Goal: Check status

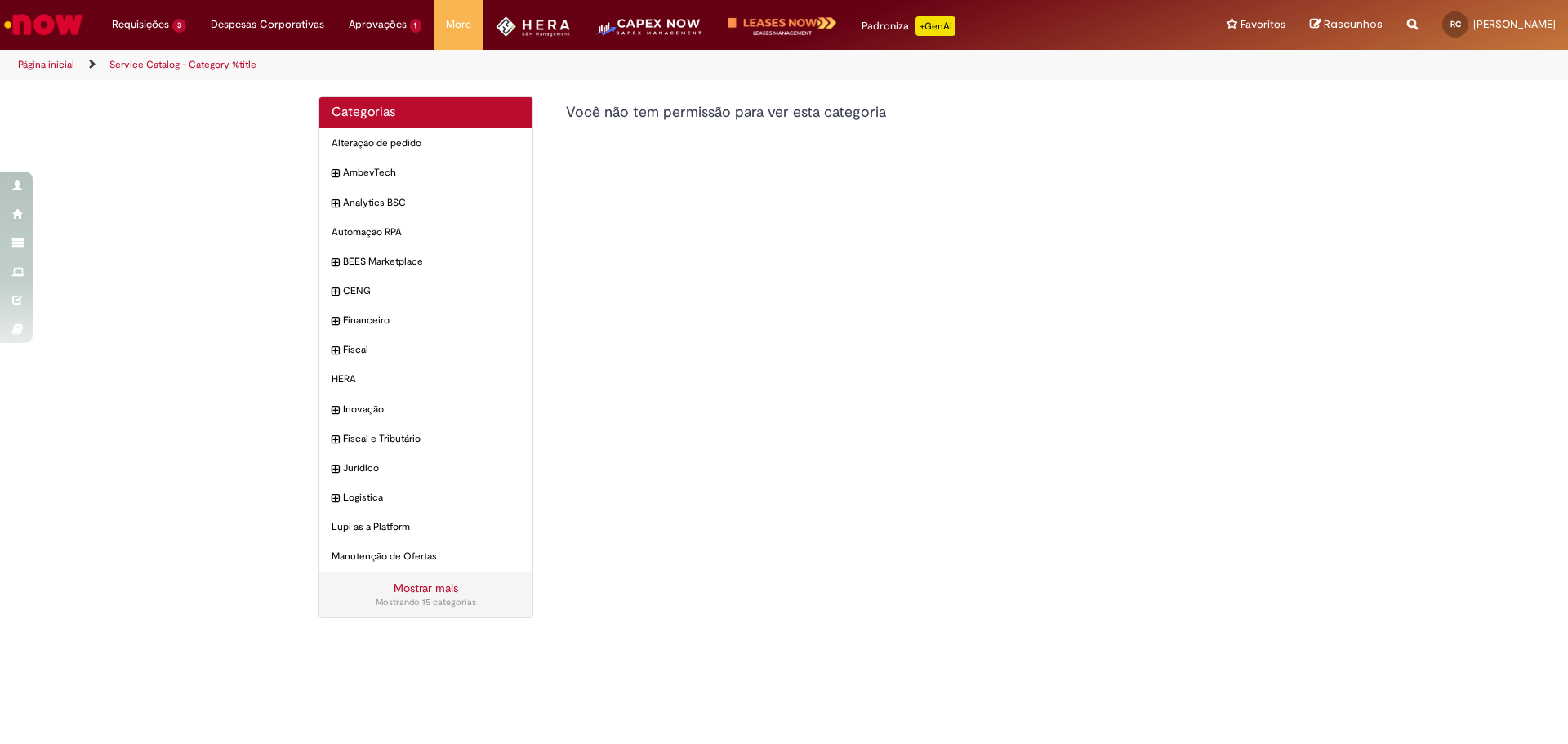
drag, startPoint x: 0, startPoint y: 0, endPoint x: 810, endPoint y: 239, distance: 844.5
click at [807, 240] on div "Categorias Alteração de pedido Itens AmbevTech Itens Analytics BSC Itens Automa…" at bounding box center [783, 365] width 955 height 537
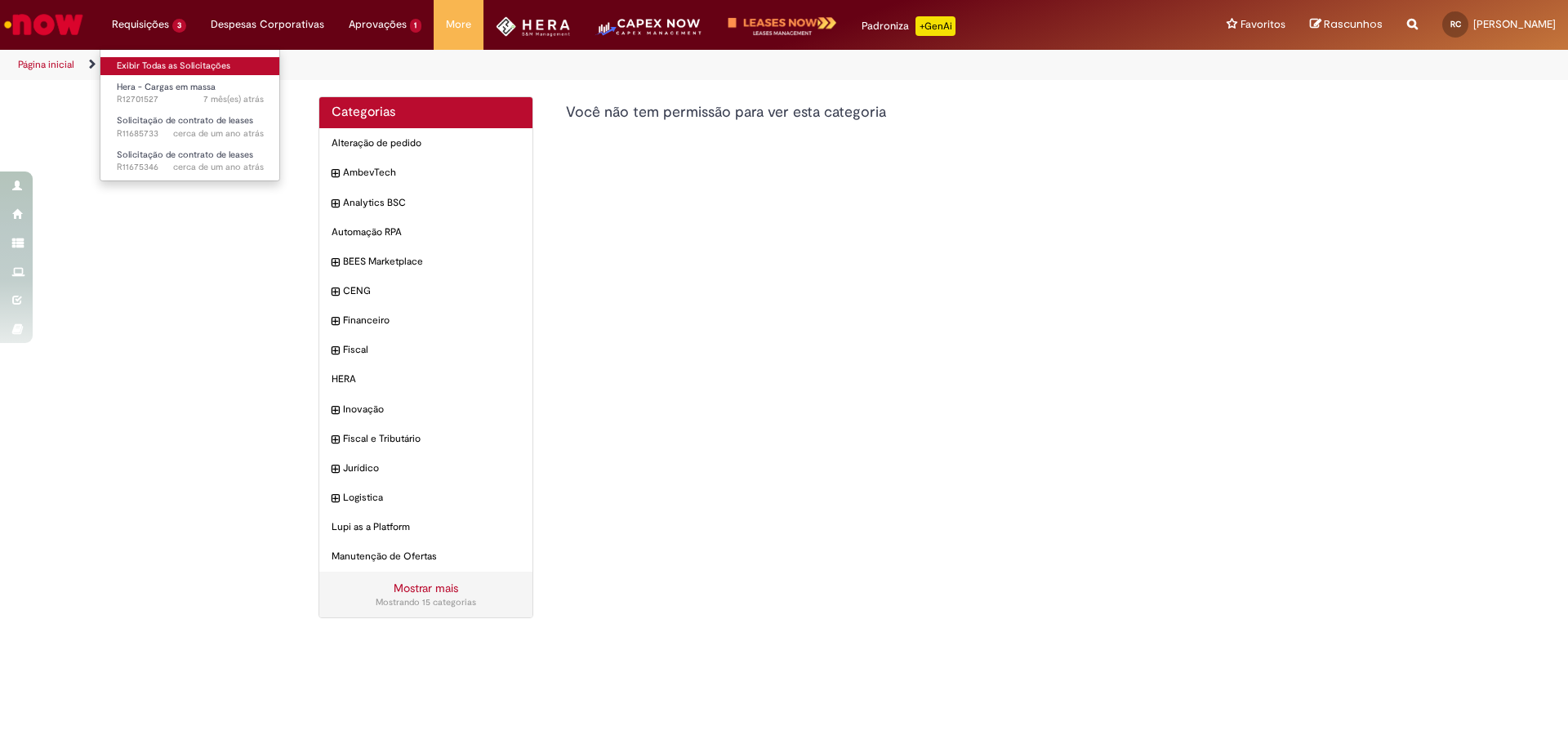
click at [162, 60] on link "Exibir Todas as Solicitações" at bounding box center [190, 66] width 180 height 18
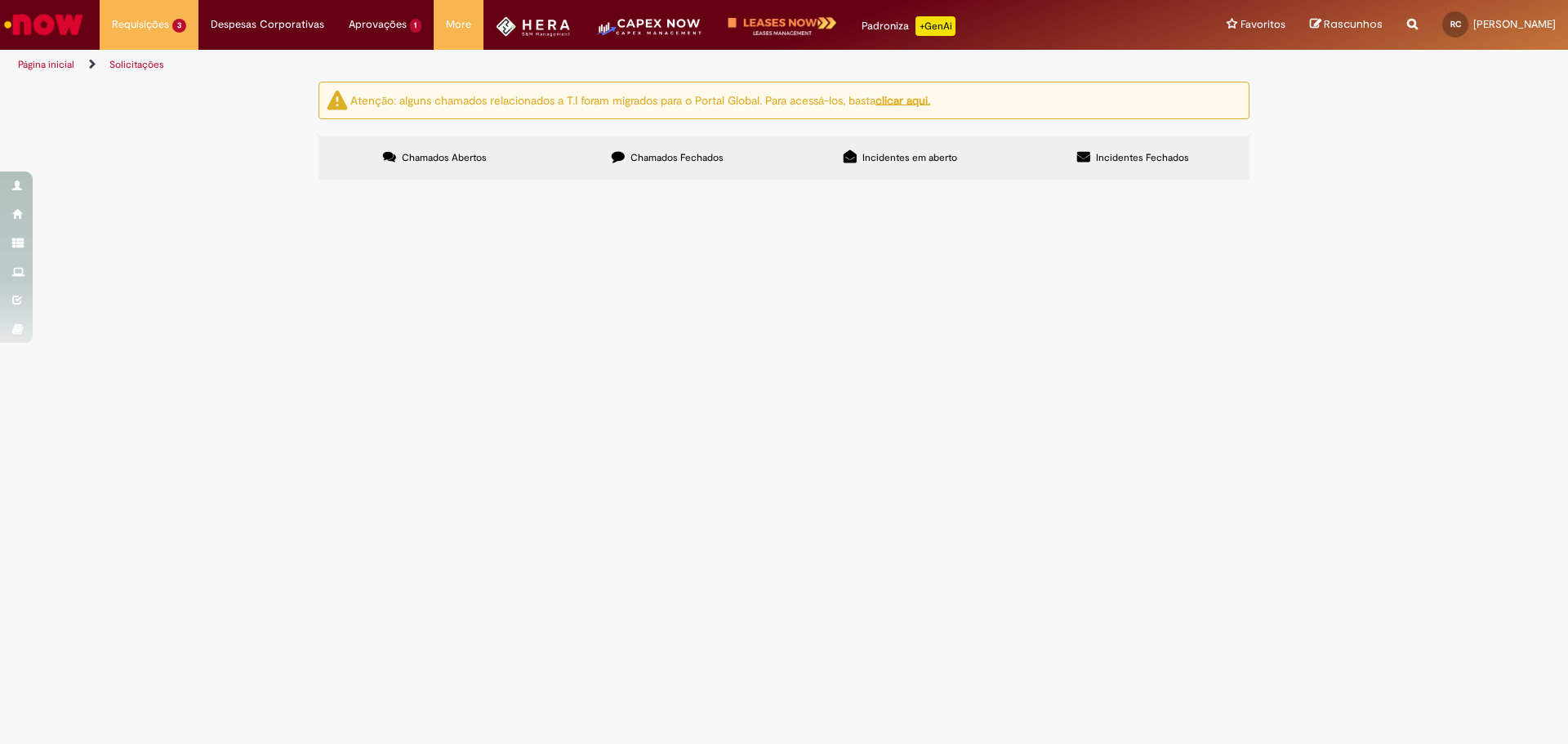
click at [678, 170] on label "Chamados Fechados" at bounding box center [667, 157] width 233 height 44
click at [0, 0] on span "Por gentileza, criar um novo usuario de serviço, chamado: srv_herabonus_cora co…" at bounding box center [0, 0] width 0 height 0
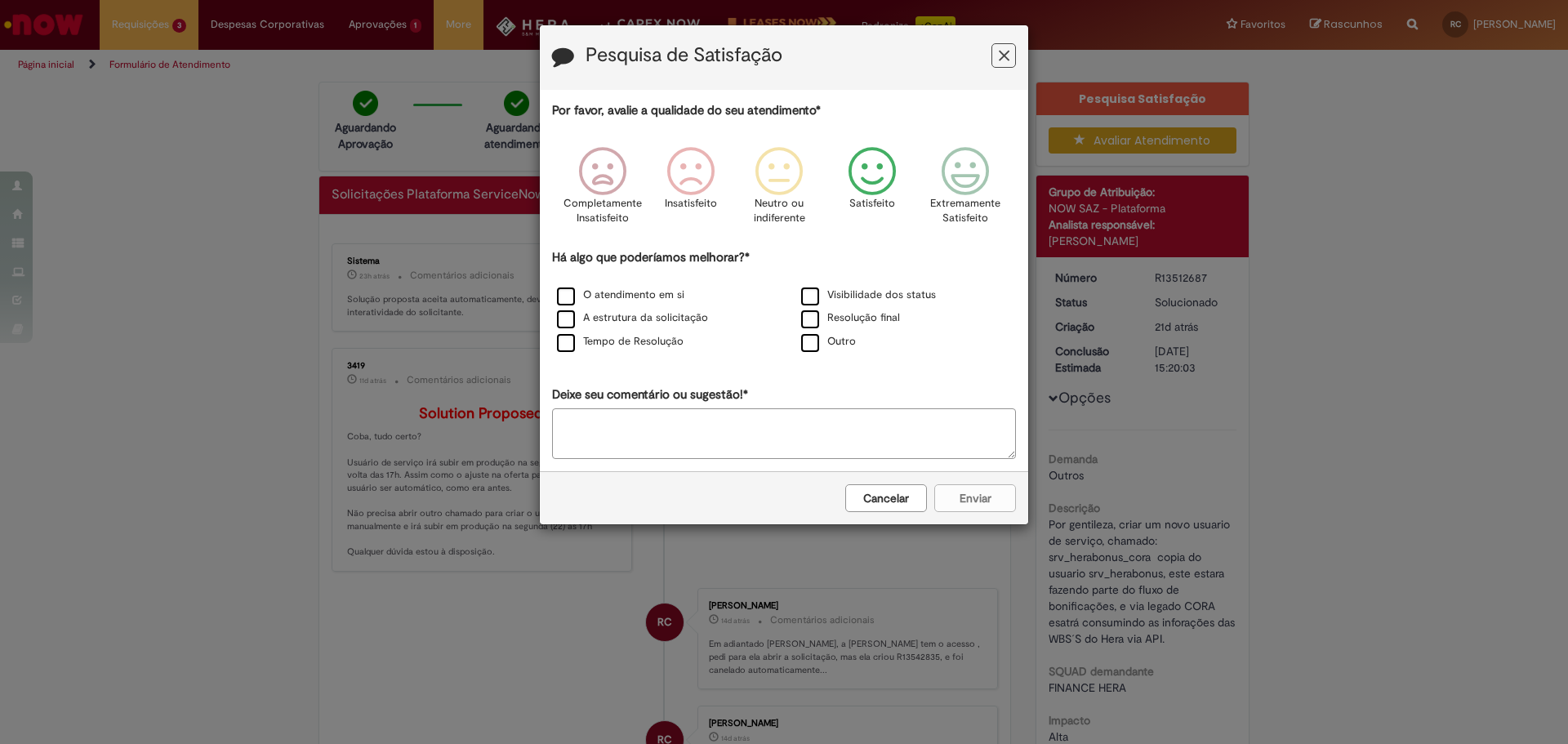
click at [865, 174] on icon "Feedback" at bounding box center [872, 171] width 61 height 49
click at [849, 515] on div "Cancelar Enviar" at bounding box center [783, 497] width 488 height 53
click at [857, 500] on button "Cancelar" at bounding box center [886, 498] width 81 height 28
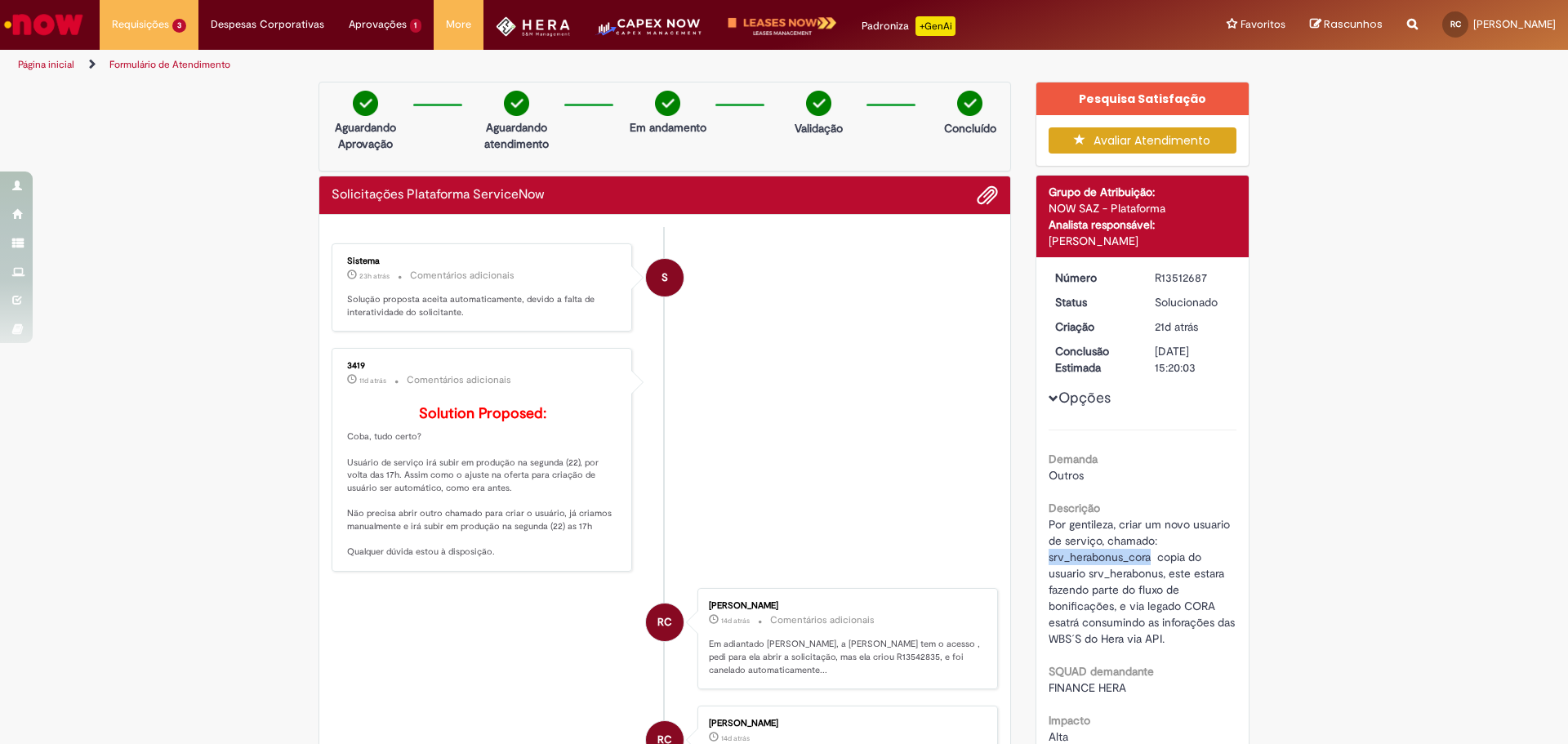
drag, startPoint x: 1041, startPoint y: 562, endPoint x: 1147, endPoint y: 555, distance: 106.2
click at [1147, 555] on div "Número R13512687 Status Solucionado Criação 21d atrás 21 dias atrás Conclusão E…" at bounding box center [1143, 537] width 214 height 561
copy span "srv_herabonus_cora"
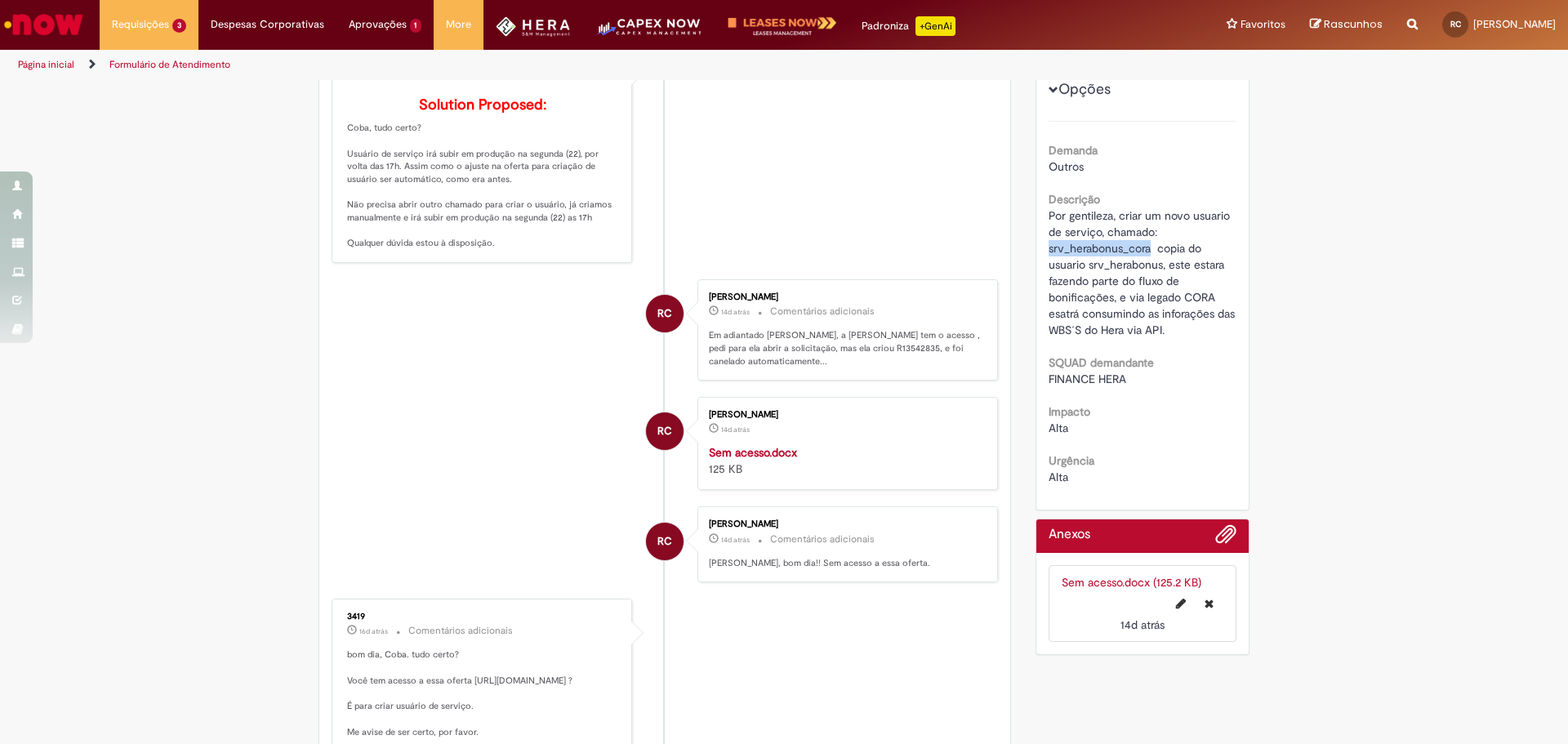
scroll to position [272, 0]
